Goal: Task Accomplishment & Management: Check status

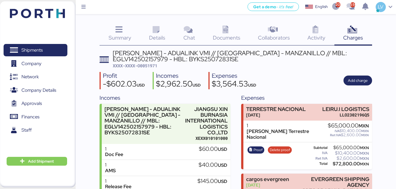
scroll to position [49, 0]
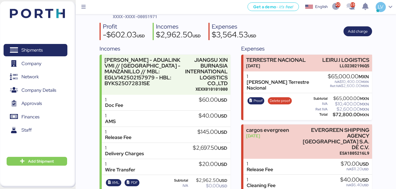
click at [63, 12] on img at bounding box center [37, 13] width 55 height 9
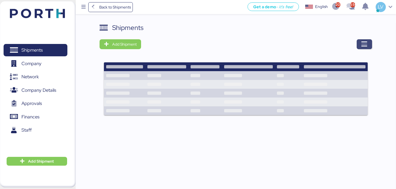
click at [357, 46] on span "button" at bounding box center [363, 44] width 15 height 10
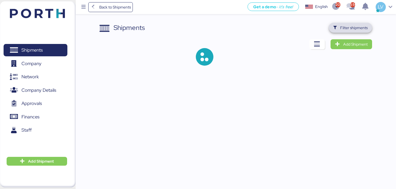
click at [366, 25] on span "Filter shipments" at bounding box center [353, 27] width 27 height 7
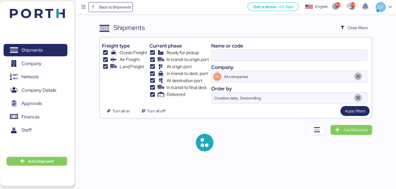
click at [306, 48] on div "Name or code" at bounding box center [289, 45] width 156 height 7
click at [306, 55] on input at bounding box center [288, 55] width 155 height 11
paste input "O0052051"
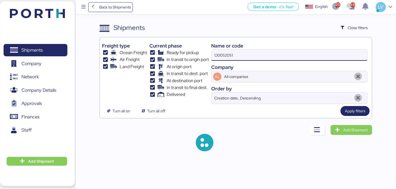
type input "O0052051"
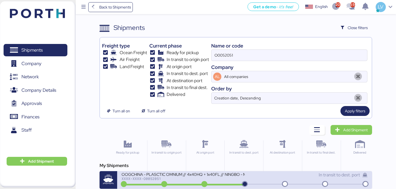
click at [218, 174] on div "OOGCHINA - PLASCTIC OMNIUM // 4x40HQ + 1x40FL // NINGBO - MANZANILLO // HBL: GY…" at bounding box center [182, 174] width 123 height 5
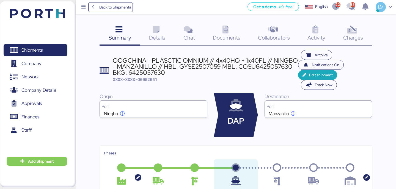
click at [193, 30] on icon at bounding box center [188, 30] width 12 height 8
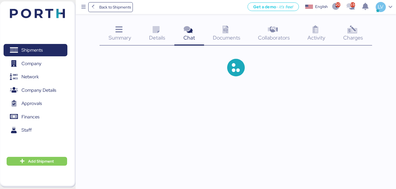
click at [218, 33] on div "Documents 0" at bounding box center [226, 34] width 45 height 23
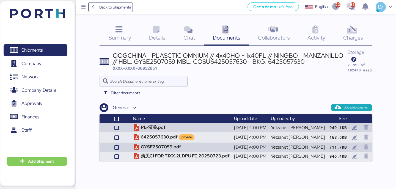
click at [157, 35] on span "Details" at bounding box center [157, 37] width 16 height 7
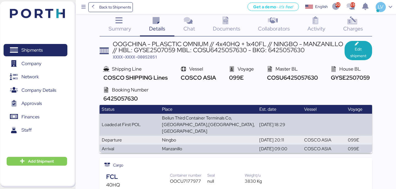
scroll to position [11, 0]
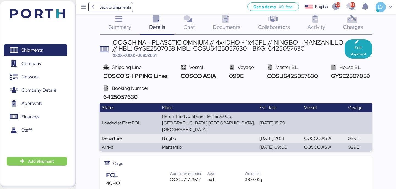
click at [229, 26] on span "Documents" at bounding box center [226, 26] width 27 height 7
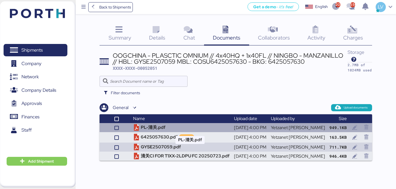
click at [171, 130] on td "PL-清关.pdf" at bounding box center [181, 127] width 101 height 9
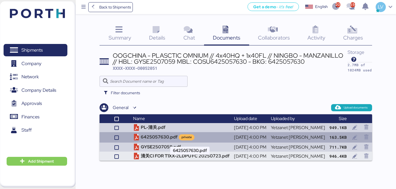
click at [163, 140] on td "6425057630.pdf private" at bounding box center [181, 137] width 101 height 10
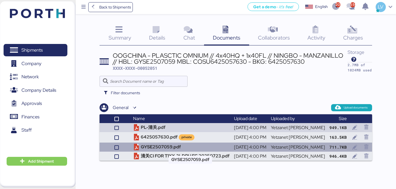
click at [174, 145] on td "GYSE2507059.pdf" at bounding box center [181, 147] width 101 height 9
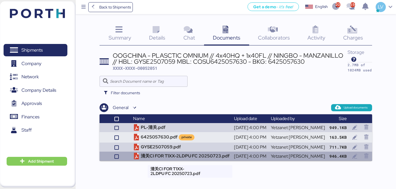
click at [177, 155] on td "清关CI FOR T1XX-2LDPU FC 20250723.pdf" at bounding box center [181, 156] width 101 height 9
